Goal: Use online tool/utility: Utilize a website feature to perform a specific function

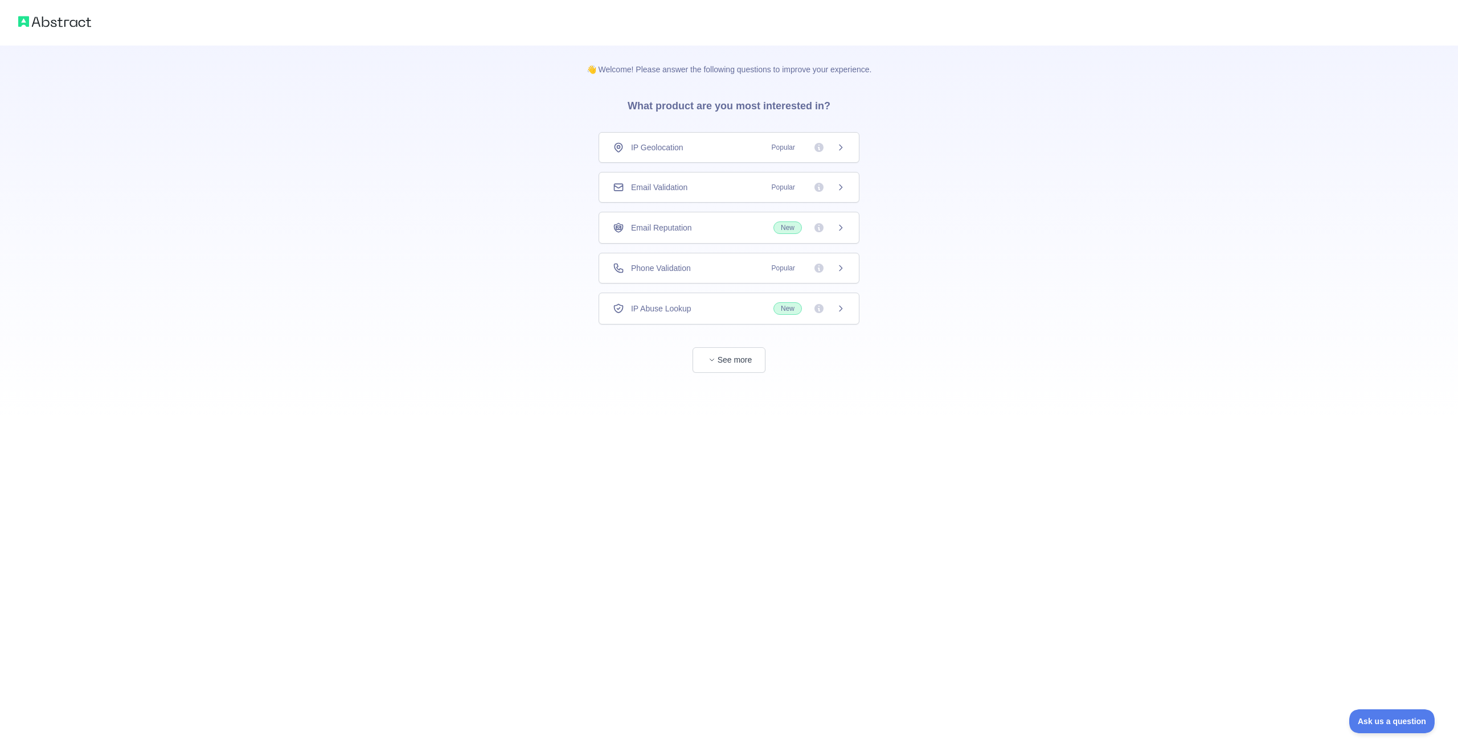
click at [720, 149] on div "IP Geolocation Popular" at bounding box center [729, 147] width 232 height 11
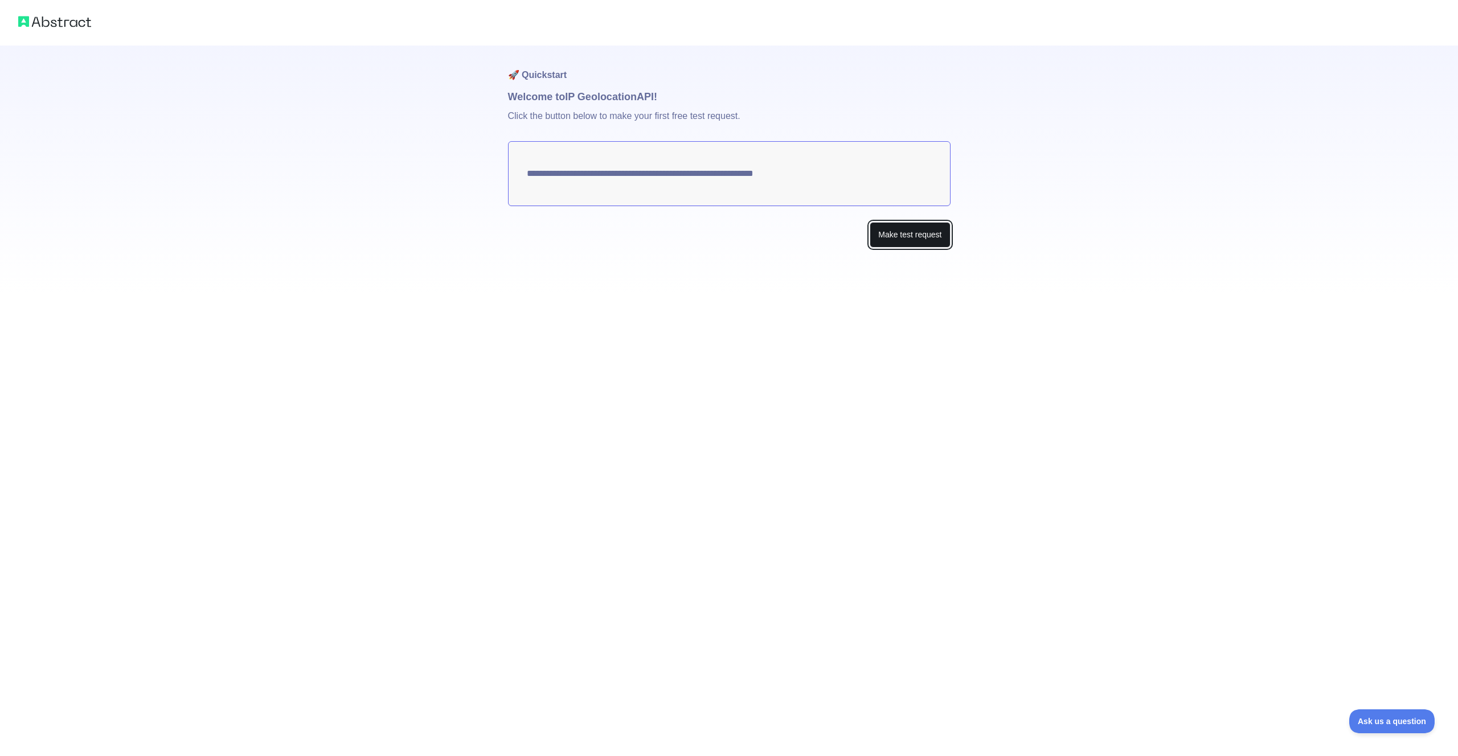
click at [896, 234] on button "Make test request" at bounding box center [910, 235] width 80 height 26
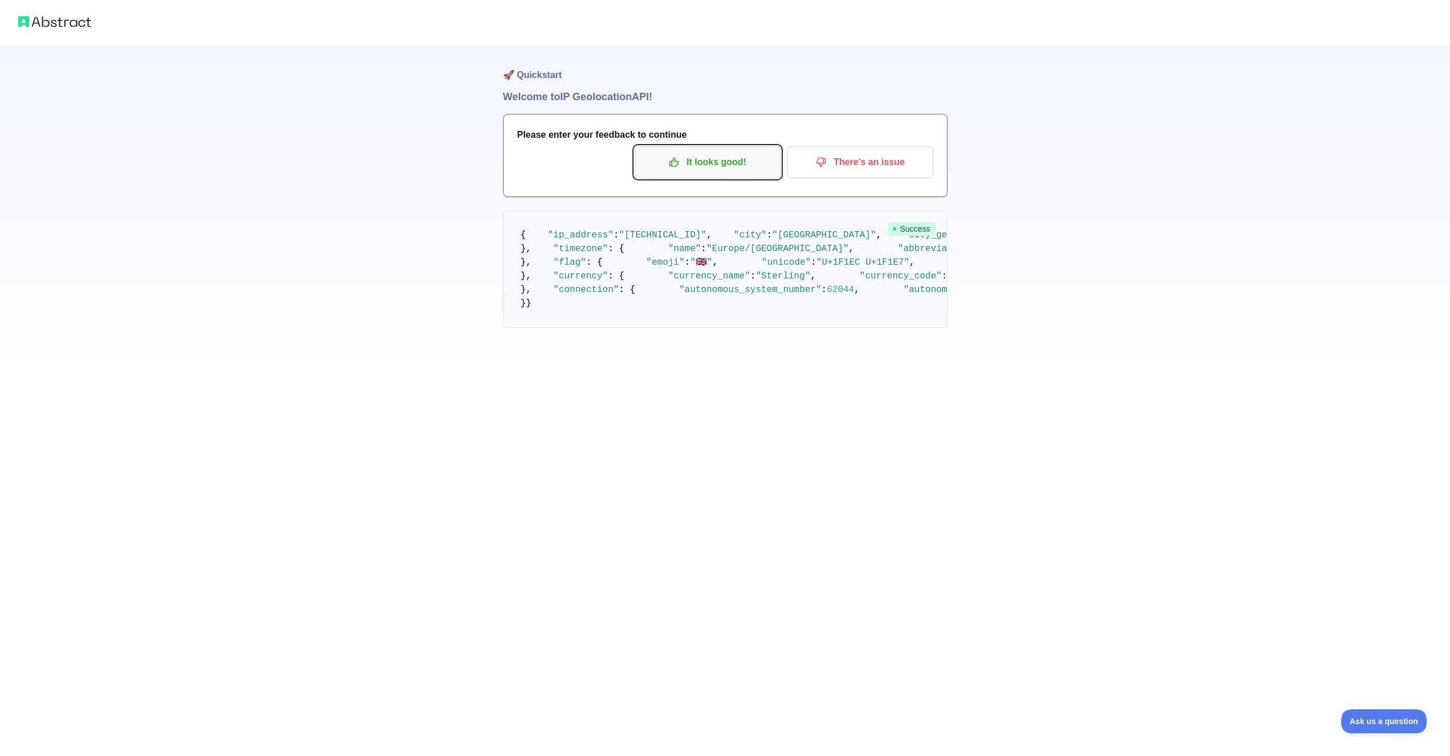
click at [728, 168] on p "It looks good!" at bounding box center [707, 162] width 129 height 19
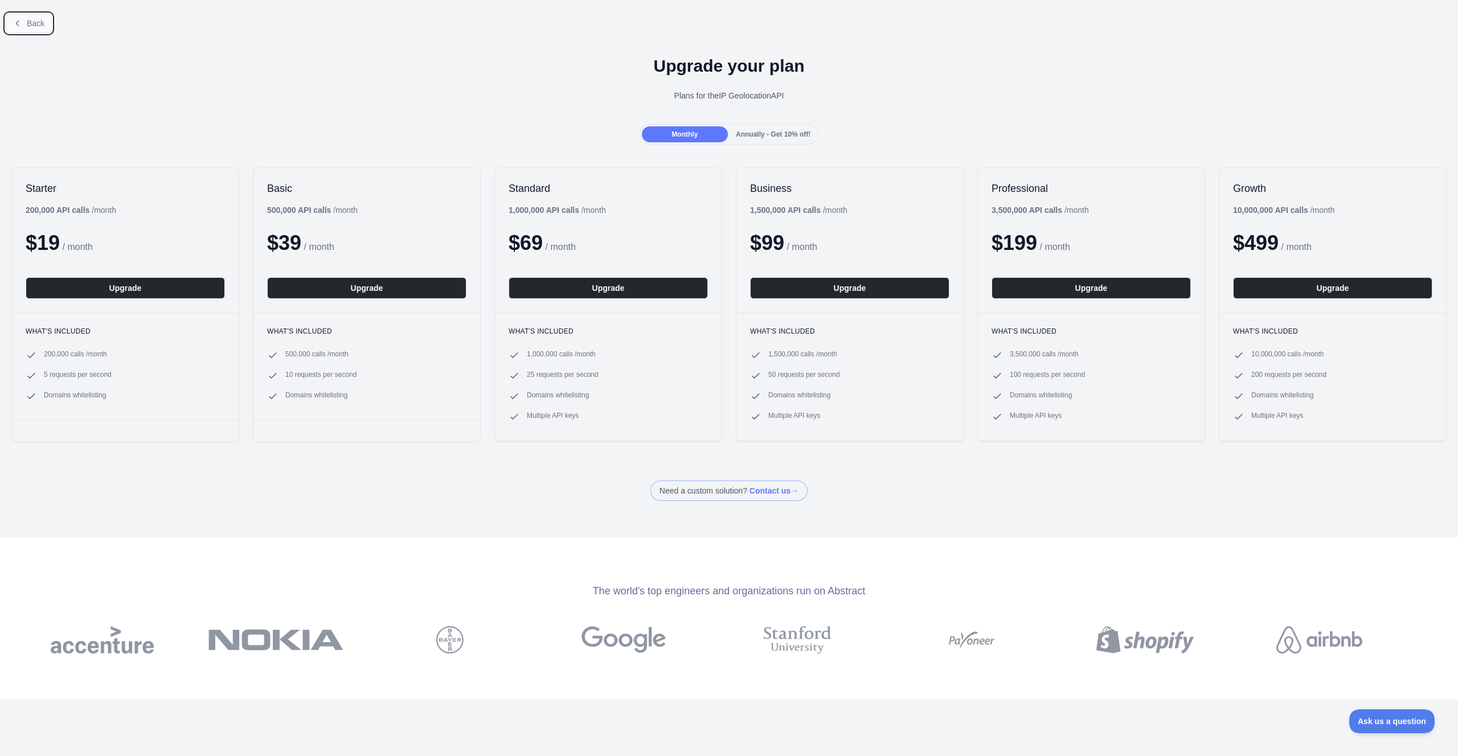
click at [42, 24] on span "Back" at bounding box center [36, 23] width 18 height 9
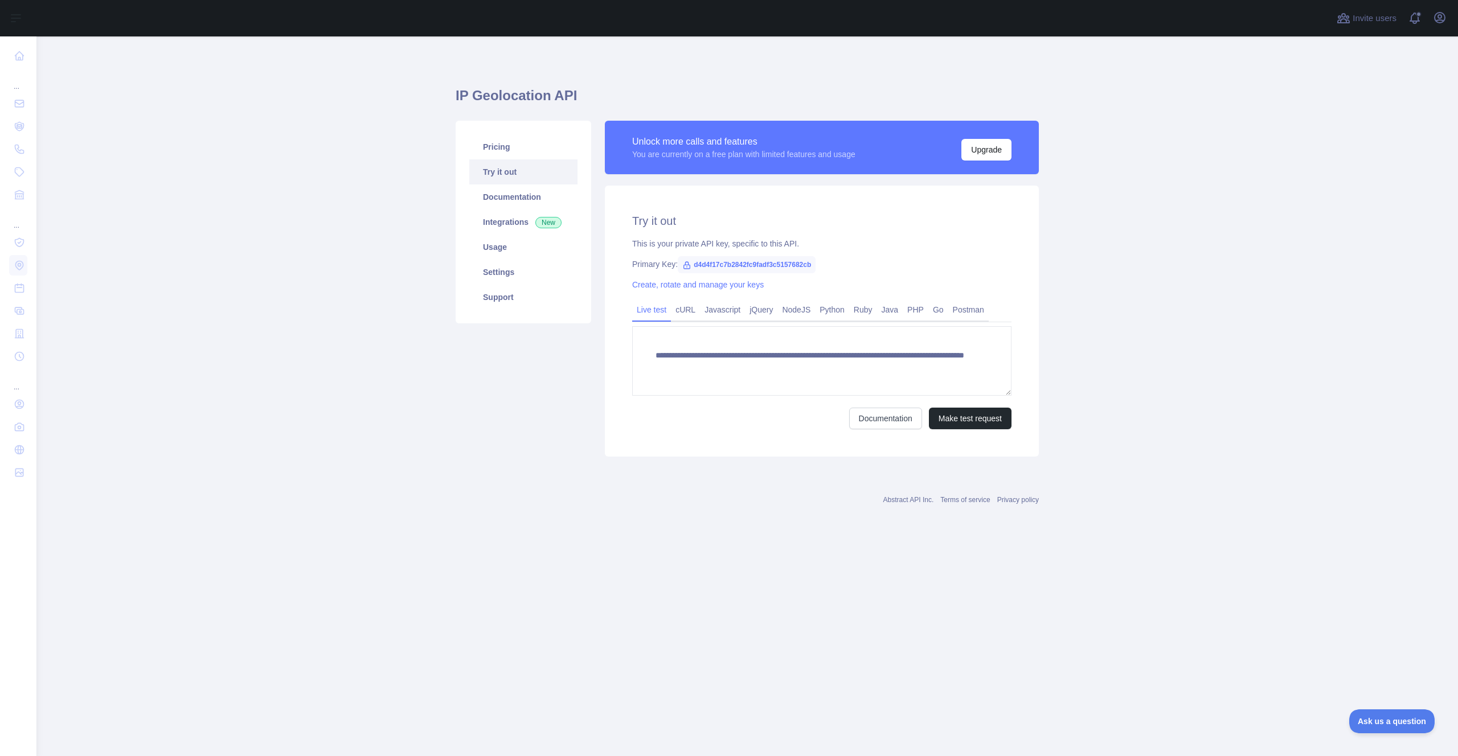
click at [509, 172] on link "Try it out" at bounding box center [523, 171] width 108 height 25
click at [799, 238] on div "This is your private API key, specific to this API." at bounding box center [821, 243] width 379 height 11
click at [759, 265] on span "d4d4f17c7b2842fc9fadf3c5157682cb" at bounding box center [747, 264] width 138 height 17
copy span "d4d4f17c7b2842fc9fadf3c5157682cb"
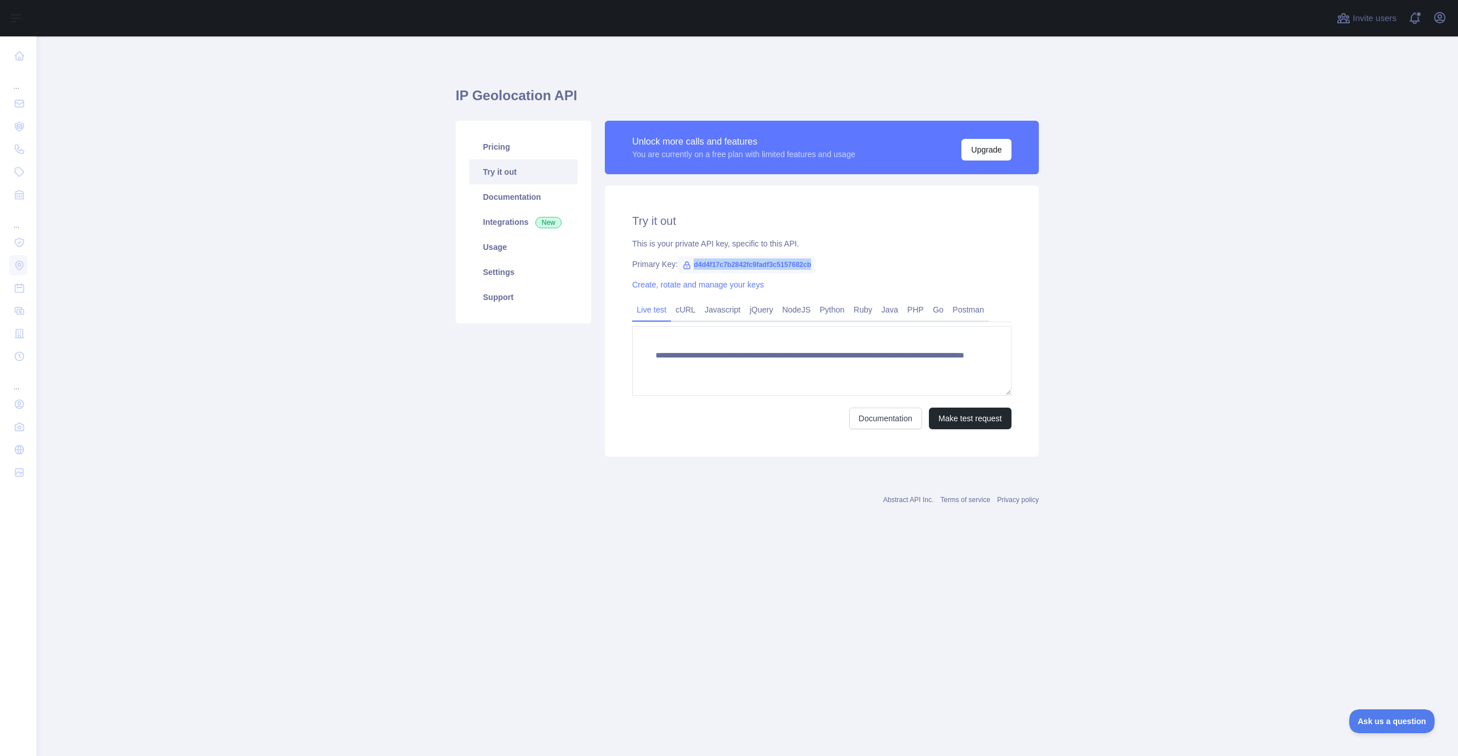
click at [764, 261] on span "d4d4f17c7b2842fc9fadf3c5157682cb" at bounding box center [747, 264] width 138 height 17
